Goal: Information Seeking & Learning: Learn about a topic

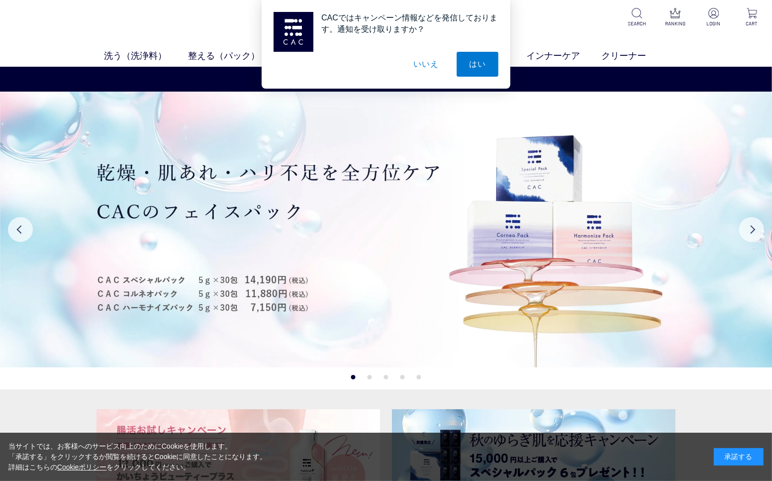
click at [425, 63] on button "いいえ" at bounding box center [427, 64] width 50 height 25
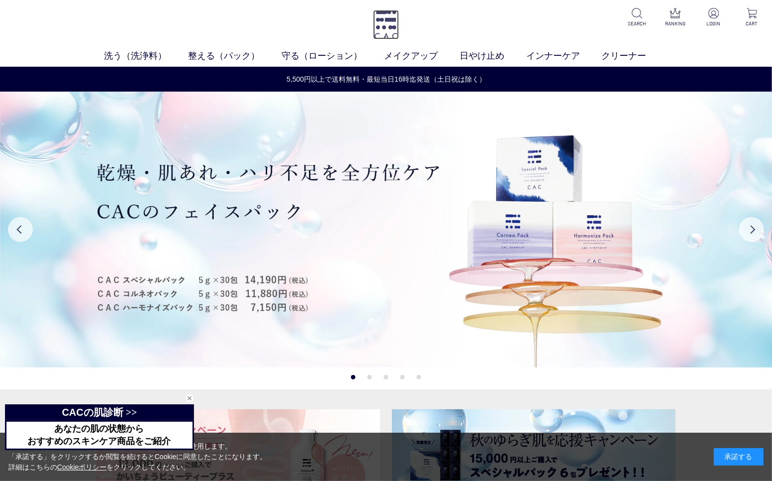
click at [384, 27] on img at bounding box center [386, 24] width 26 height 29
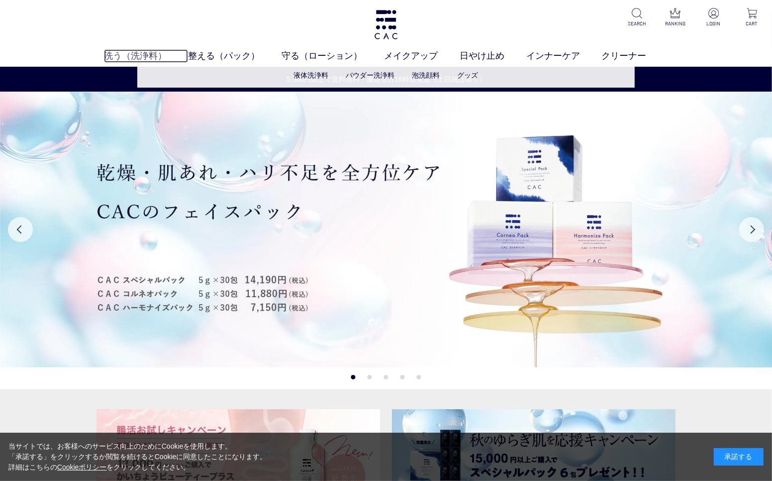
click at [145, 53] on link "洗う（洗浄料）" at bounding box center [146, 55] width 85 height 13
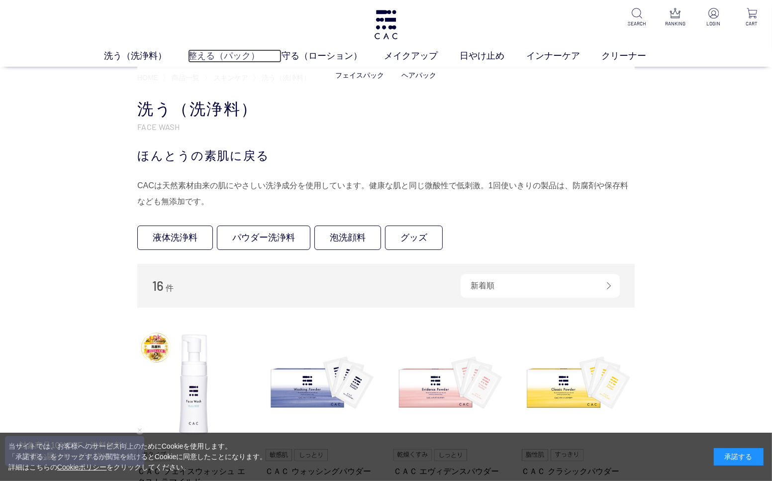
click at [239, 54] on link "整える（パック）" at bounding box center [235, 55] width 94 height 13
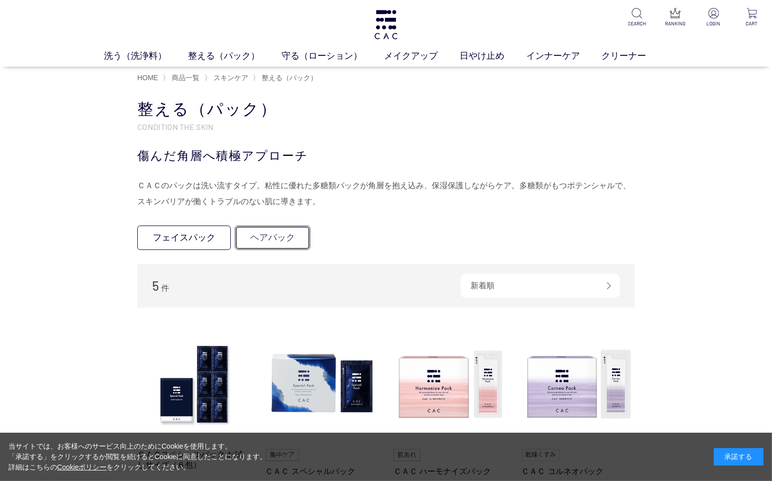
click at [294, 244] on link "ヘアパック" at bounding box center [273, 237] width 76 height 24
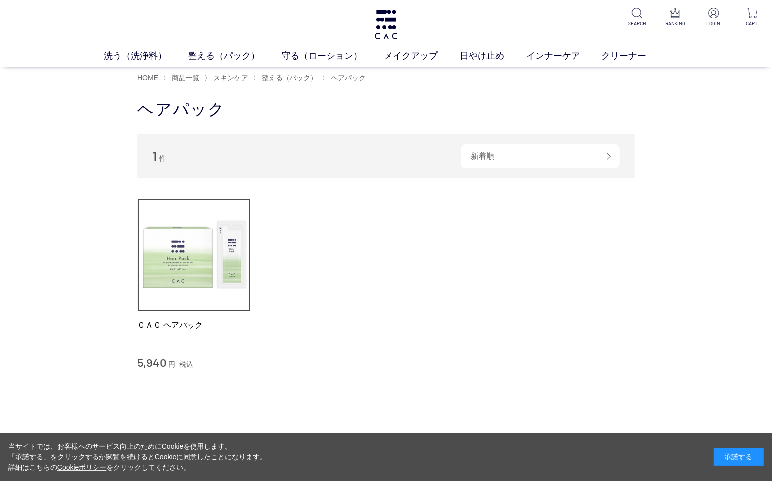
click at [183, 256] on img at bounding box center [193, 254] width 113 height 113
